Goal: Information Seeking & Learning: Understand process/instructions

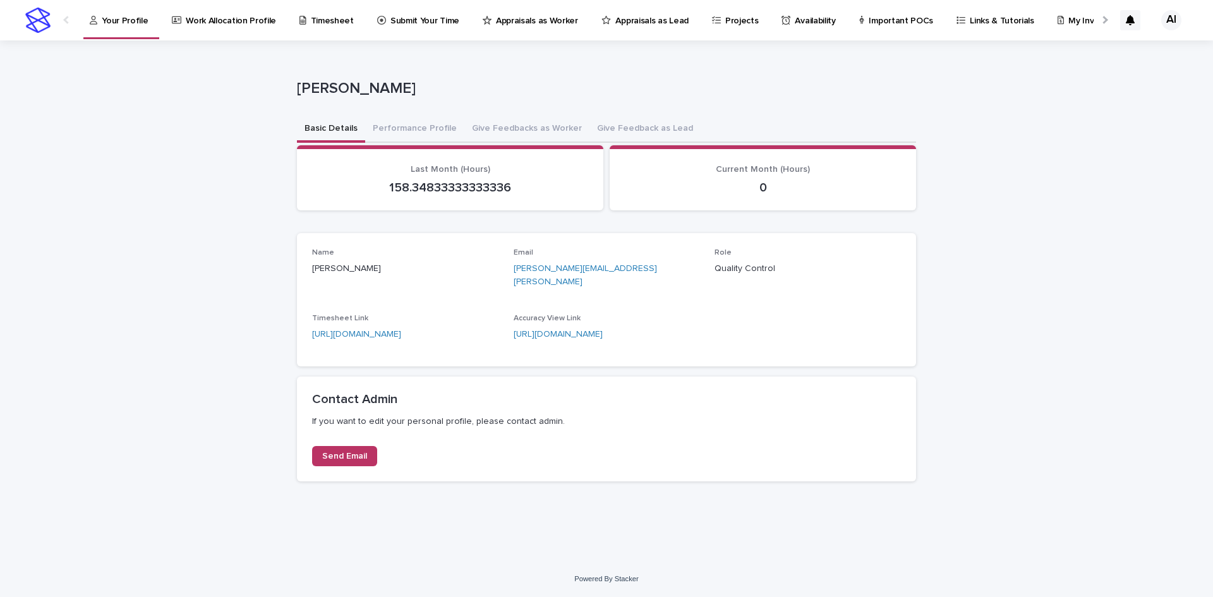
click at [524, 16] on p "Appraisals as Worker" at bounding box center [537, 13] width 82 height 27
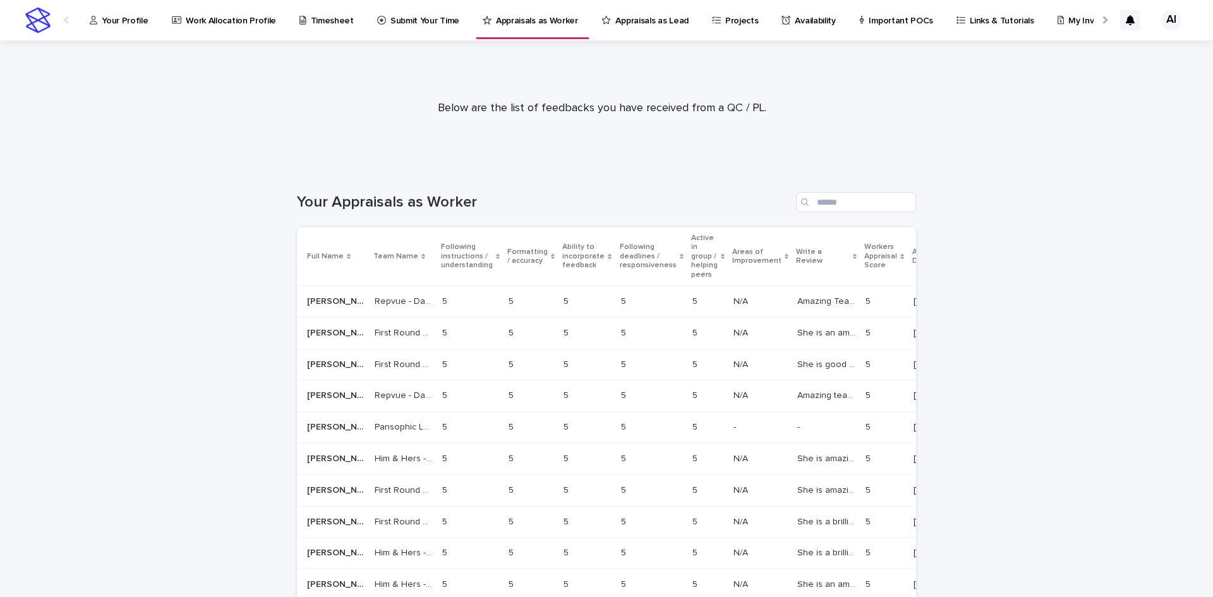
click at [632, 0] on p "Appraisals as Lead" at bounding box center [651, 13] width 73 height 27
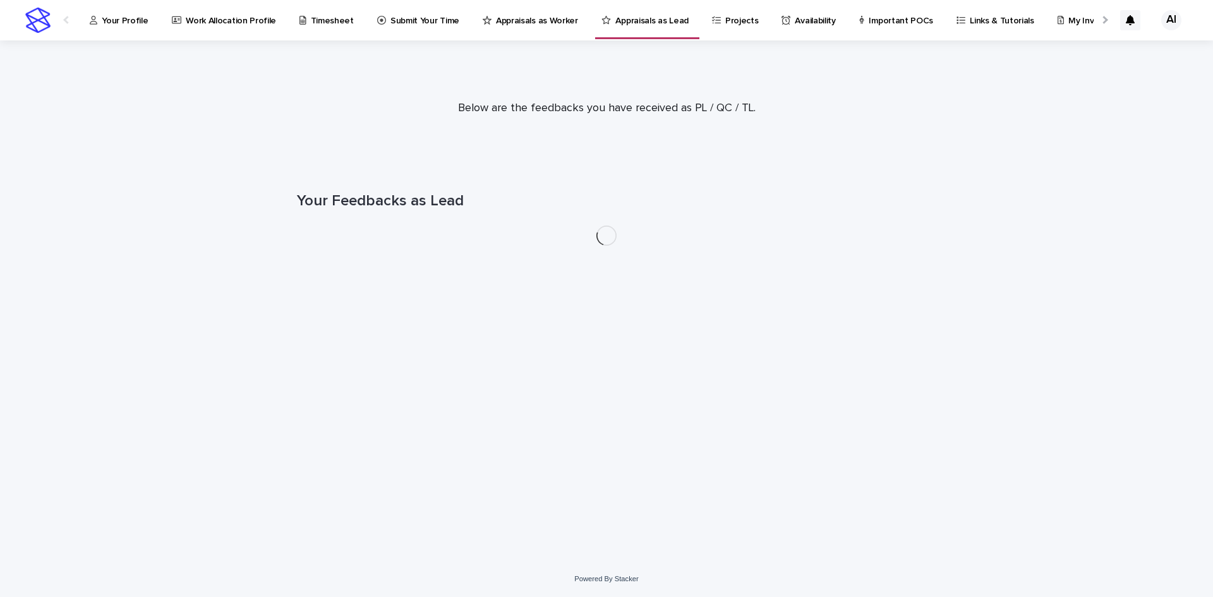
click at [632, 9] on p "Appraisals as Lead" at bounding box center [651, 13] width 73 height 27
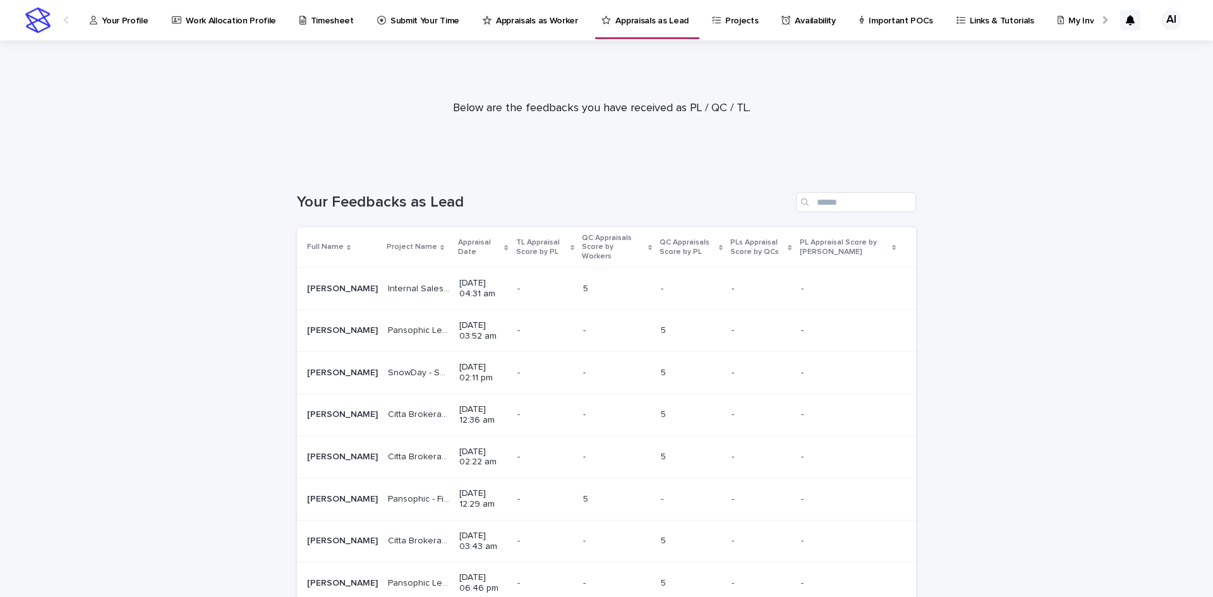
click at [725, 20] on p "Projects" at bounding box center [741, 13] width 33 height 27
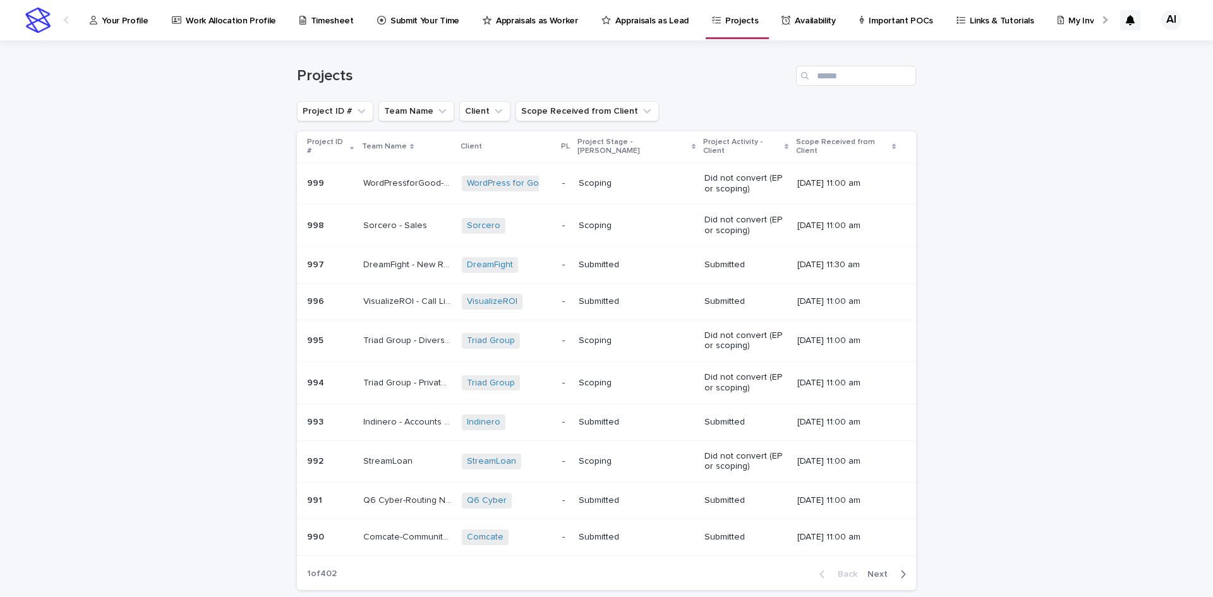
click at [795, 21] on p "Availability" at bounding box center [815, 13] width 40 height 27
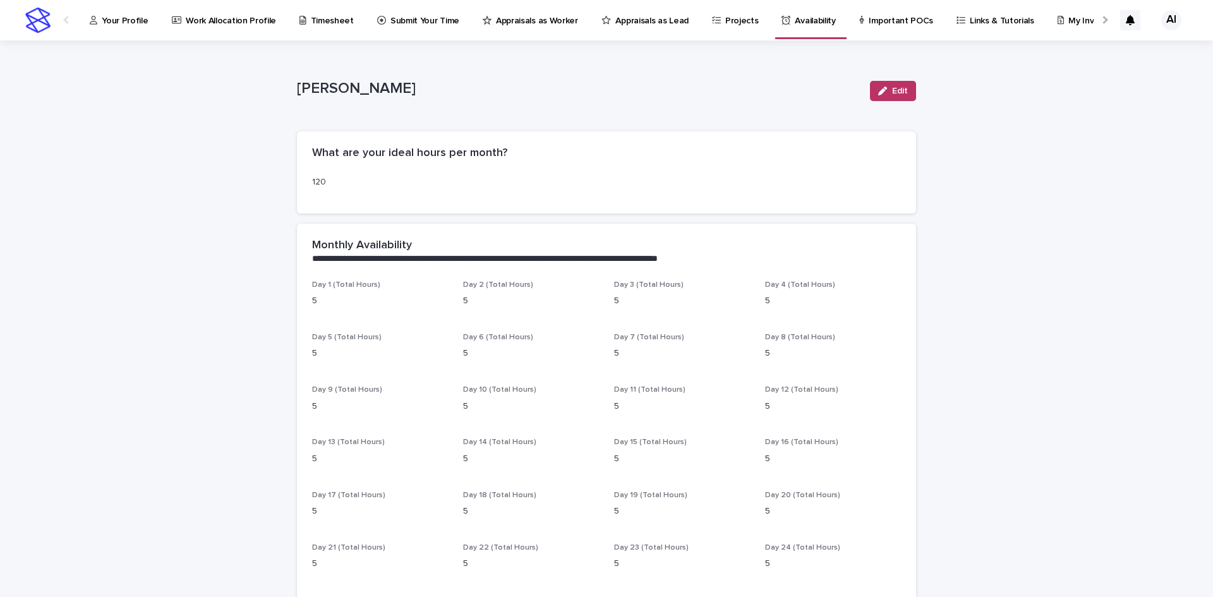
click at [858, 25] on div "Important POCs" at bounding box center [898, 13] width 81 height 27
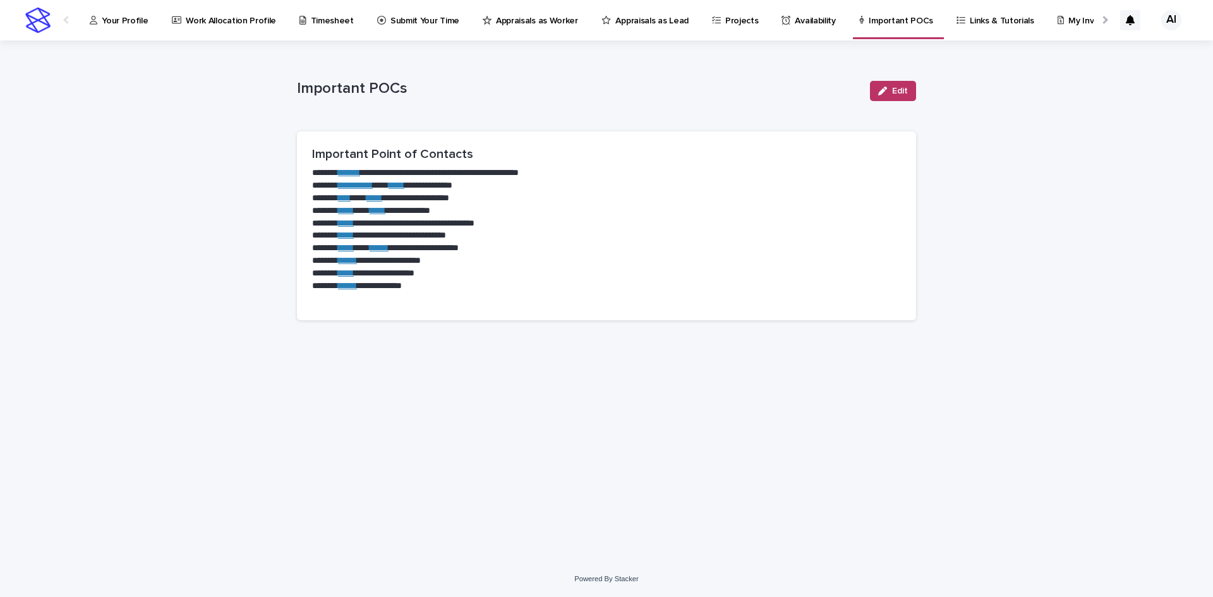
click at [982, 27] on link "Links & Tutorials" at bounding box center [997, 19] width 85 height 39
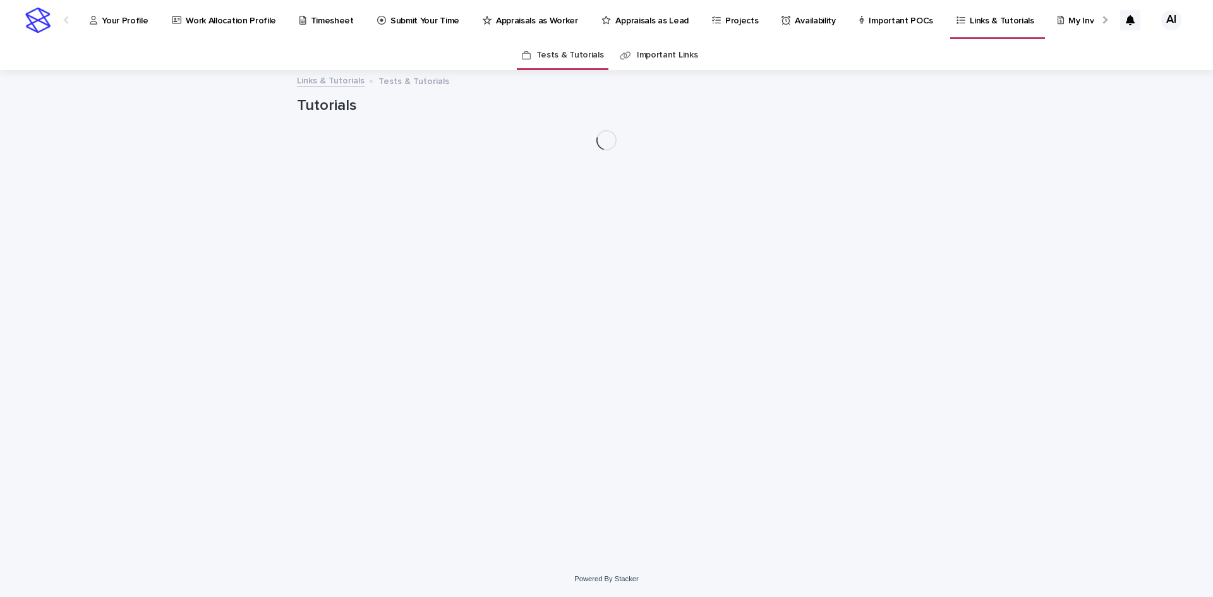
click at [1104, 21] on div at bounding box center [1104, 20] width 8 height 8
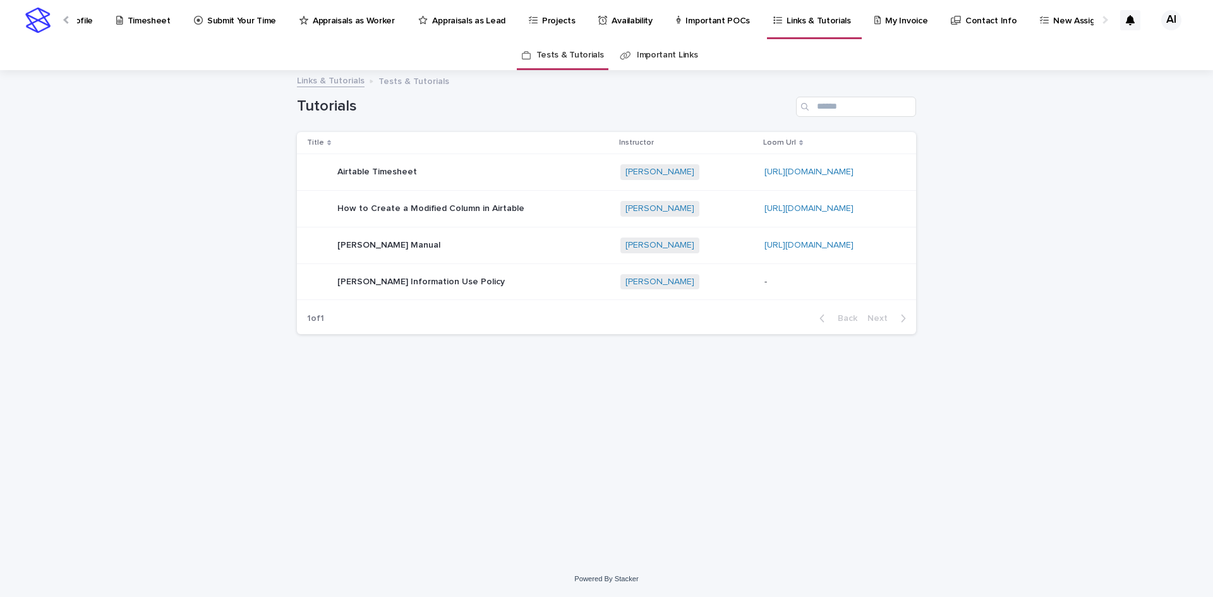
scroll to position [0, 186]
click at [883, 18] on p "My Invoice" at bounding box center [904, 13] width 42 height 27
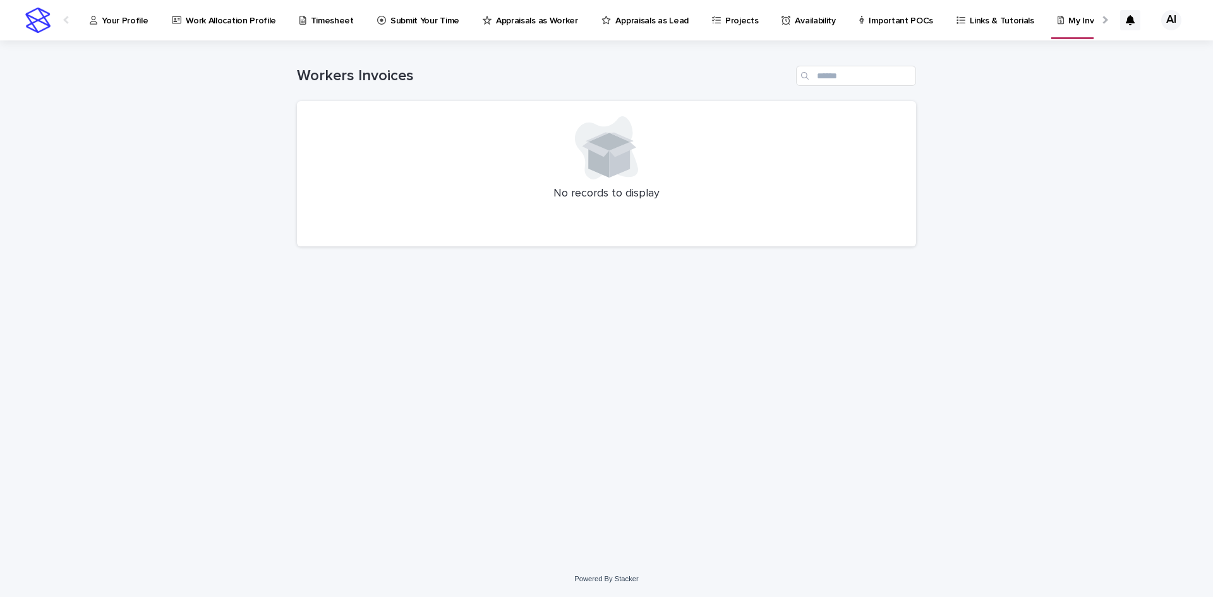
click at [957, 20] on icon at bounding box center [961, 20] width 9 height 9
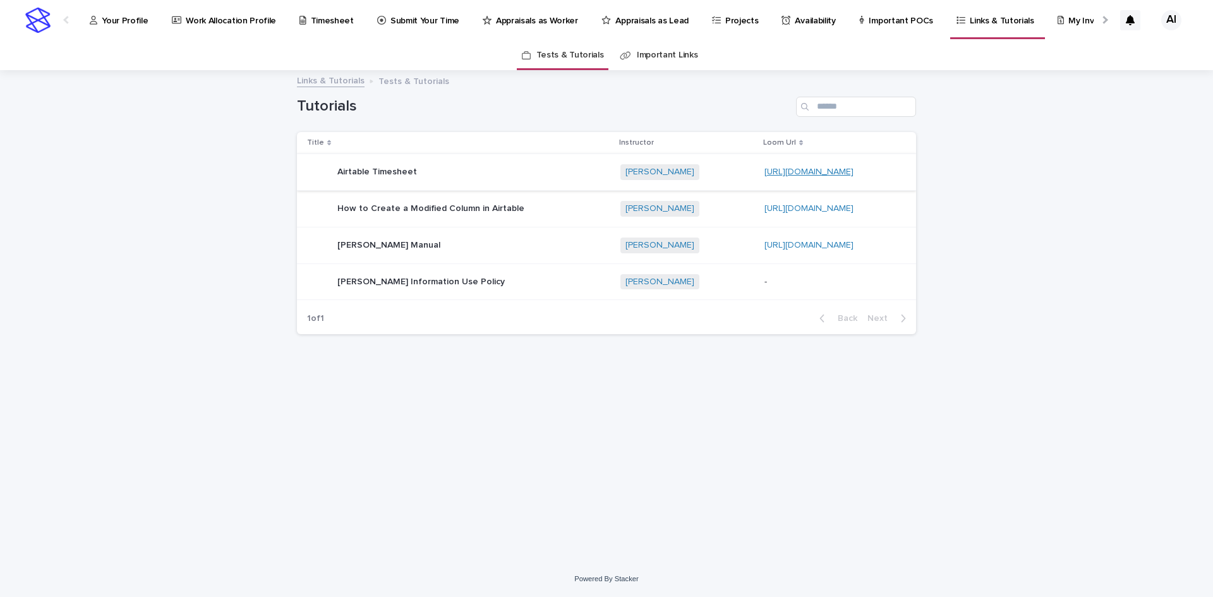
click at [764, 172] on link "[URL][DOMAIN_NAME]" at bounding box center [808, 171] width 89 height 9
click at [764, 248] on link "[URL][DOMAIN_NAME]" at bounding box center [808, 245] width 89 height 9
